Goal: Task Accomplishment & Management: Manage account settings

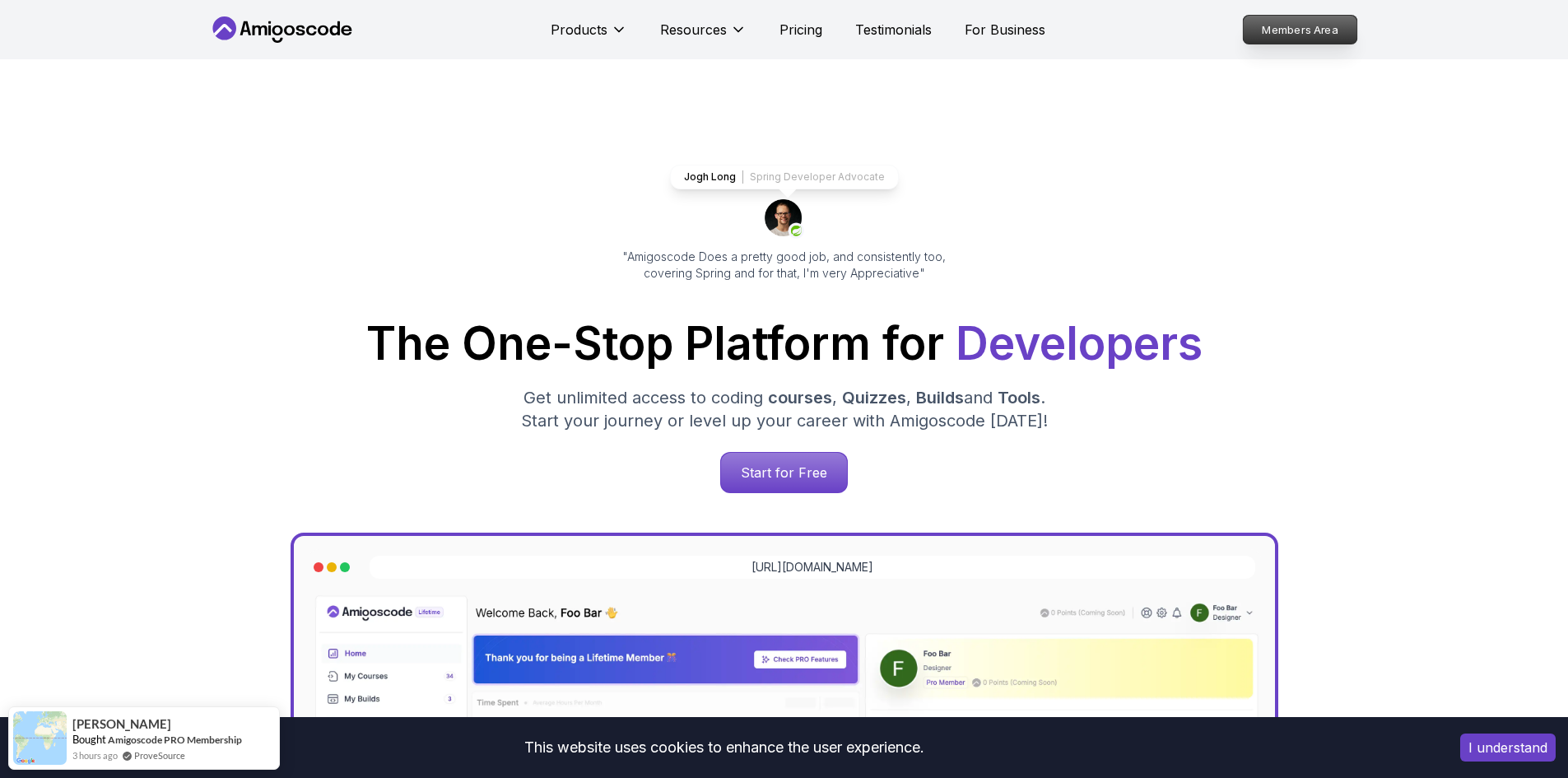
click at [1276, 29] on p "Members Area" at bounding box center [1300, 29] width 113 height 28
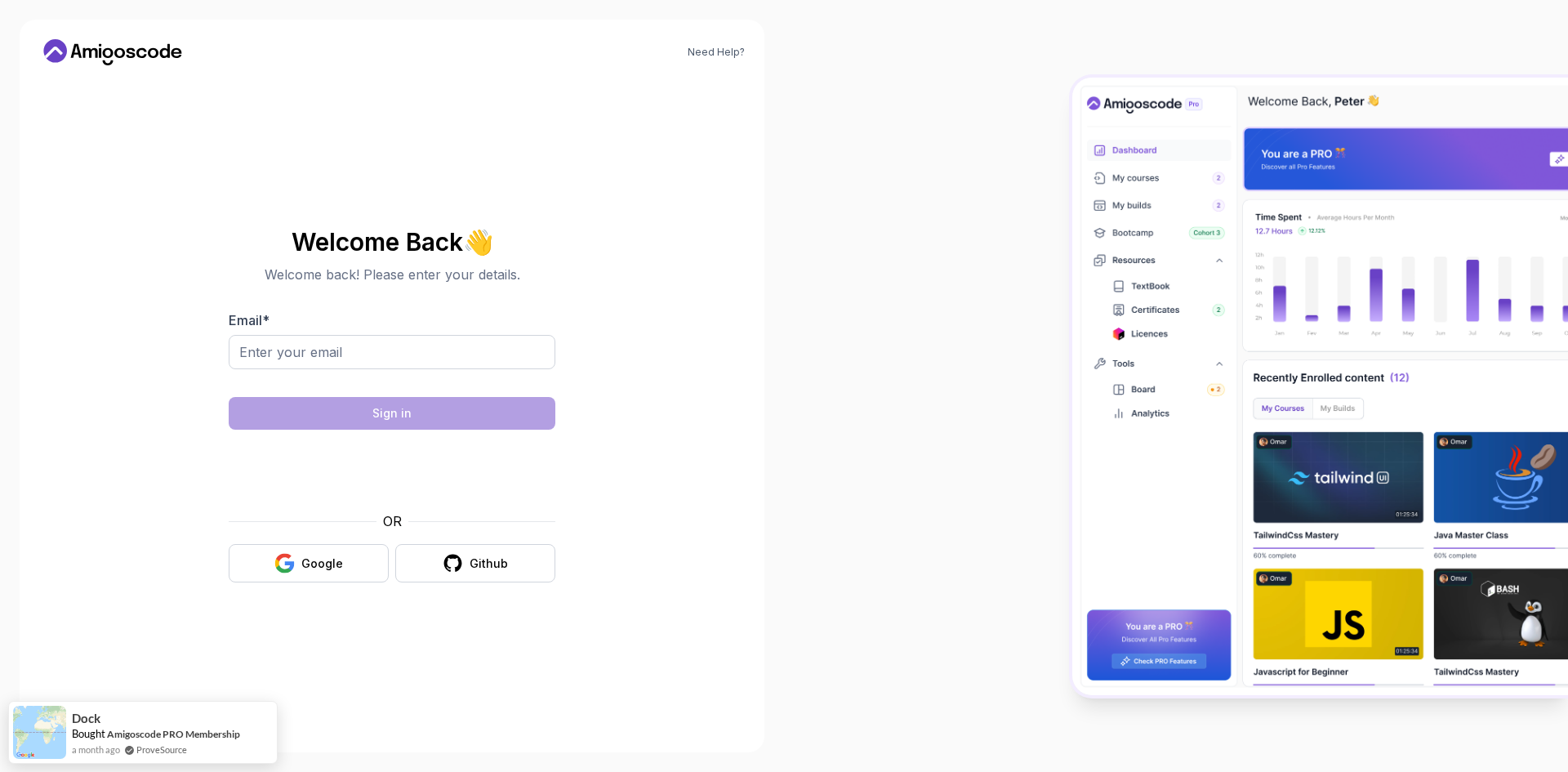
click at [164, 49] on icon at bounding box center [164, 51] width 10 height 13
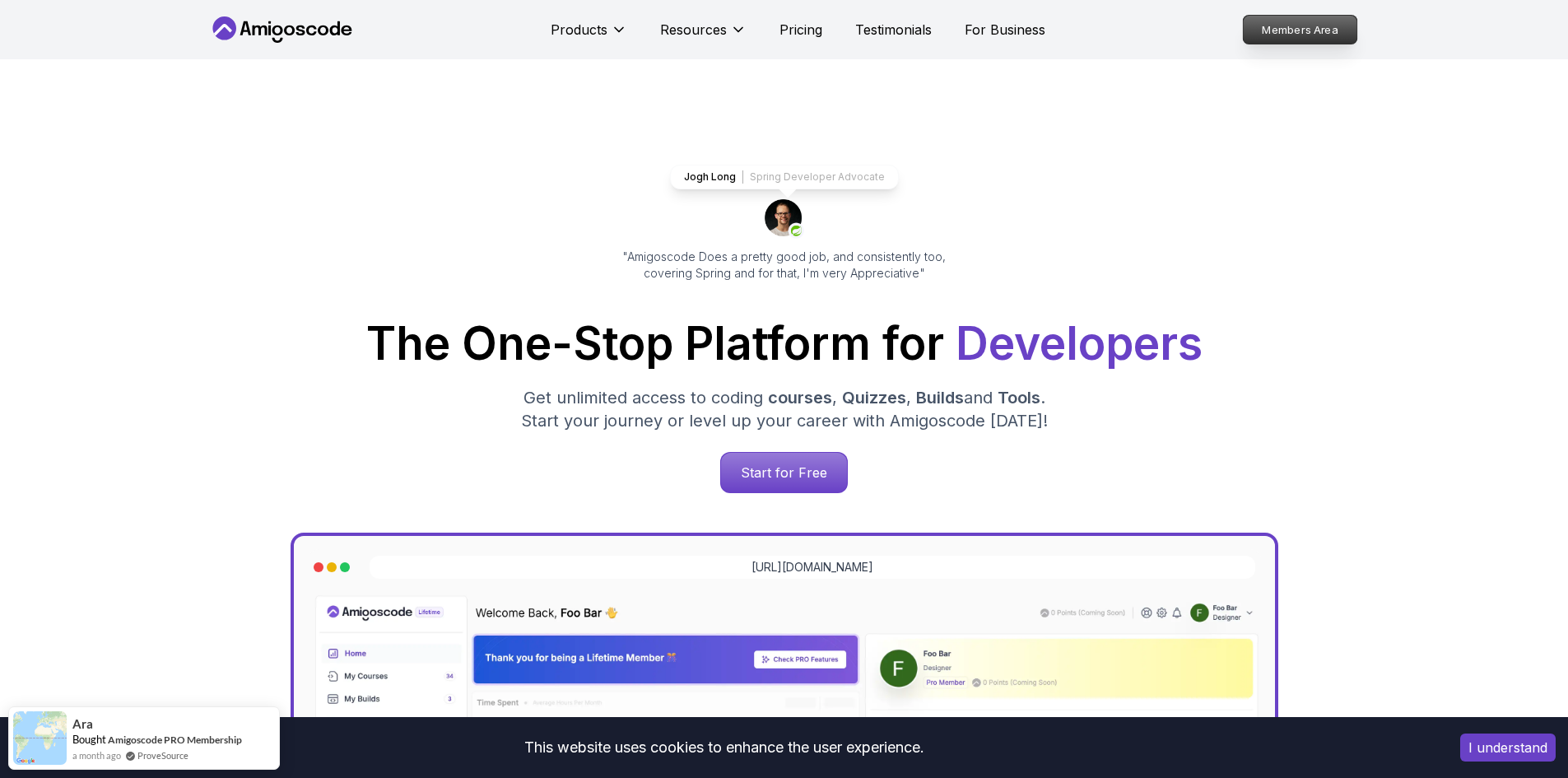
click at [1311, 24] on p "Members Area" at bounding box center [1300, 29] width 113 height 28
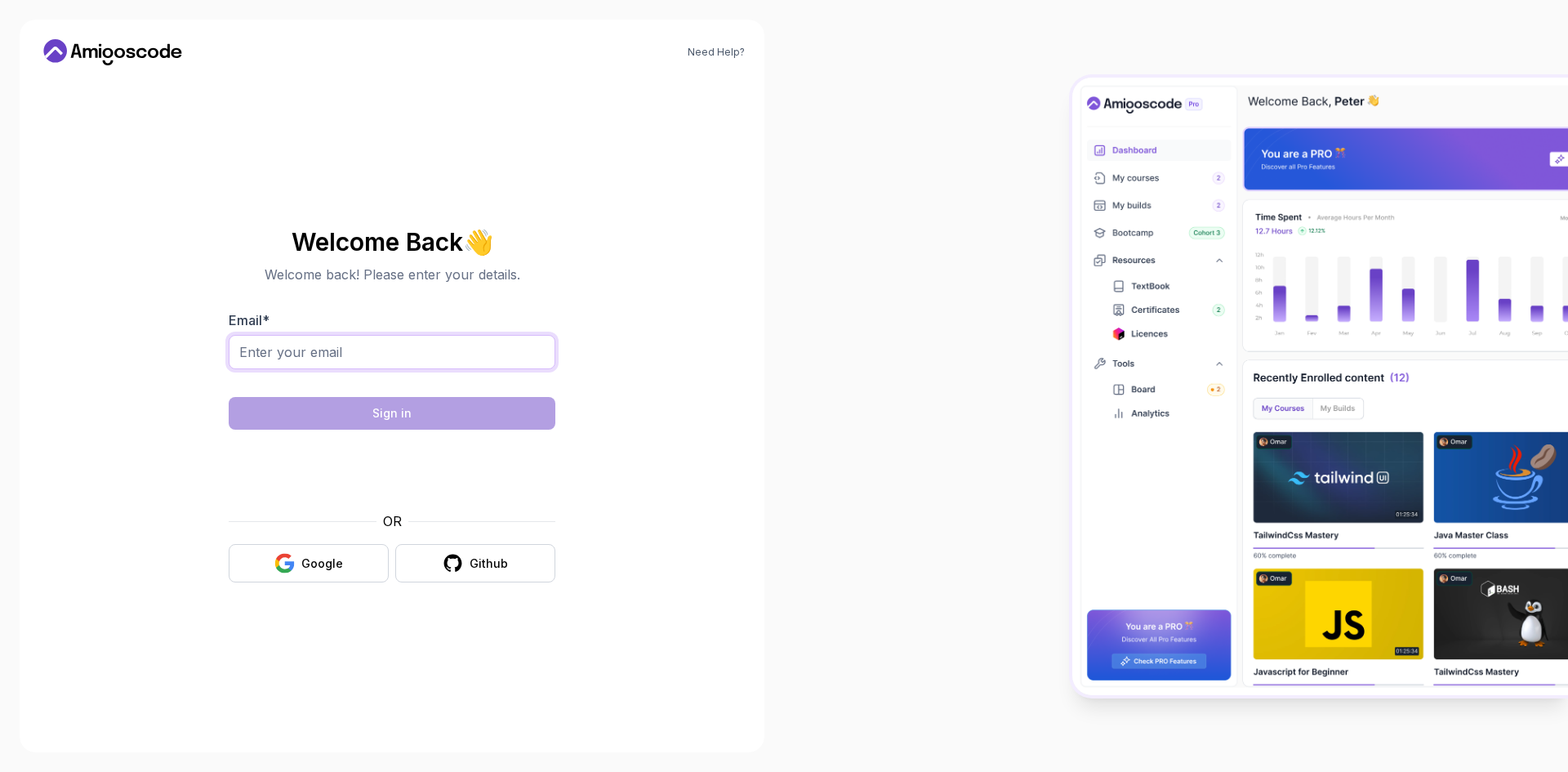
click at [360, 344] on input "Email *" at bounding box center [392, 352] width 327 height 35
type input "[EMAIL_ADDRESS][DOMAIN_NAME]"
click at [1031, 252] on body "Need Help? Welcome Back 👋 Welcome back! Please enter your details. Email * [EMA…" at bounding box center [784, 386] width 1568 height 772
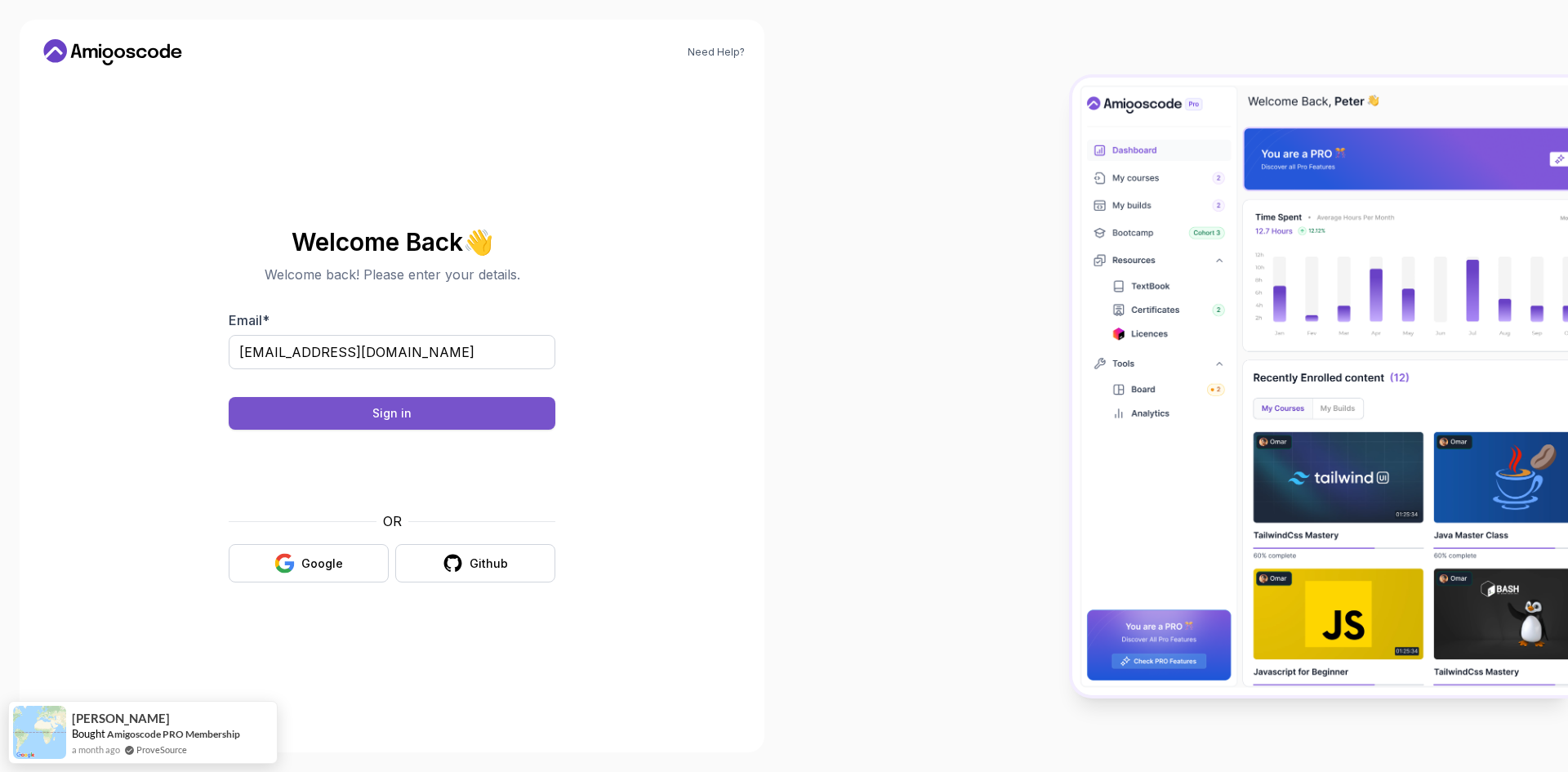
click at [386, 407] on div "Sign in" at bounding box center [391, 412] width 39 height 16
